Goal: Information Seeking & Learning: Learn about a topic

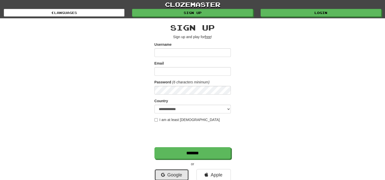
click at [177, 174] on link "Google" at bounding box center [171, 175] width 34 height 12
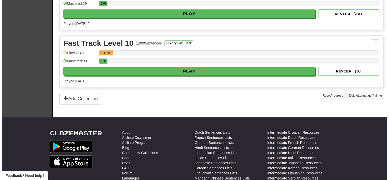
scroll to position [254, 0]
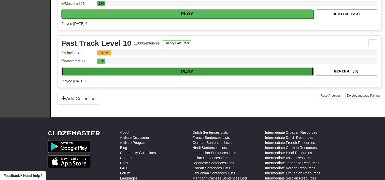
click at [172, 72] on button "Play" at bounding box center [188, 71] width 252 height 9
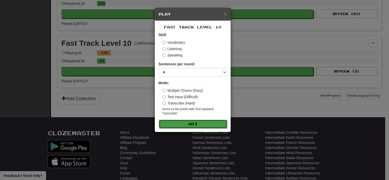
click at [203, 124] on button "Go" at bounding box center [193, 124] width 68 height 9
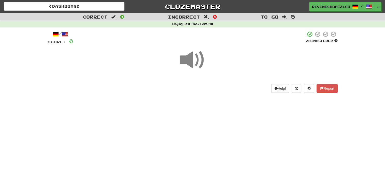
click at [195, 64] on span at bounding box center [192, 59] width 25 height 25
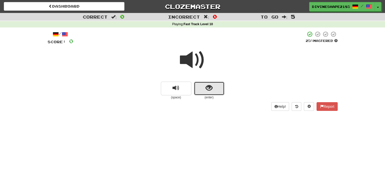
click at [217, 91] on button "show sentence" at bounding box center [209, 89] width 31 height 14
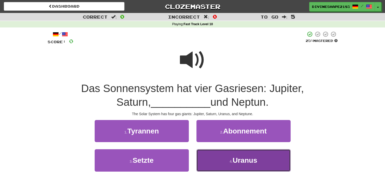
click at [230, 164] on button "4 . Uranus" at bounding box center [243, 160] width 94 height 22
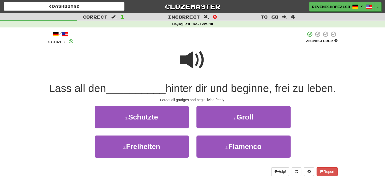
click at [195, 56] on span at bounding box center [192, 59] width 25 height 25
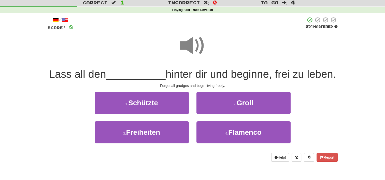
scroll to position [25, 0]
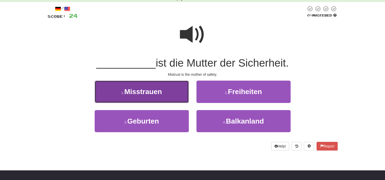
click at [178, 90] on button "1 . Misstrauen" at bounding box center [142, 92] width 94 height 22
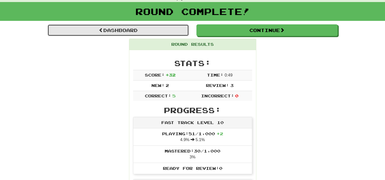
click at [145, 32] on link "Dashboard" at bounding box center [118, 30] width 141 height 12
